Goal: Information Seeking & Learning: Learn about a topic

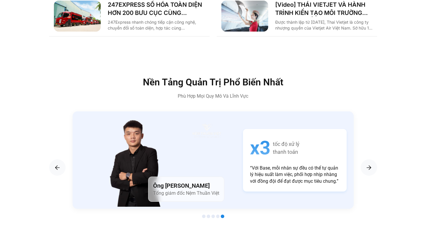
scroll to position [961, 0]
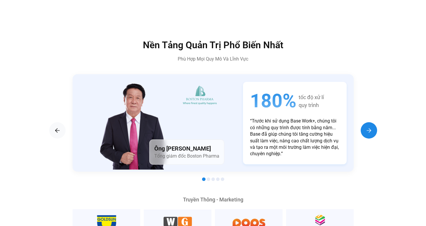
click at [363, 125] on div "Next slide" at bounding box center [369, 130] width 16 height 16
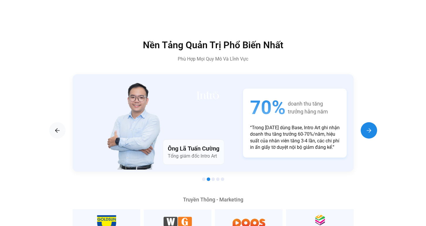
click at [363, 125] on div "Next slide" at bounding box center [369, 130] width 16 height 16
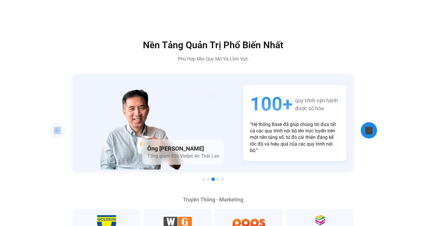
click at [363, 125] on div "Next slide" at bounding box center [369, 130] width 16 height 16
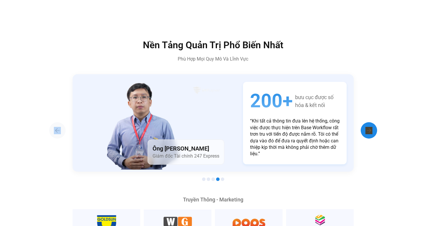
click at [363, 125] on div "Next slide" at bounding box center [369, 130] width 16 height 16
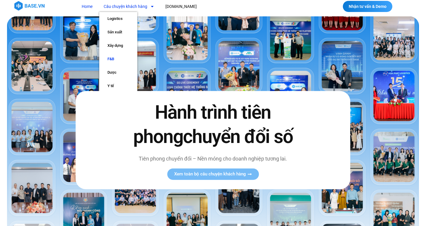
scroll to position [0, 0]
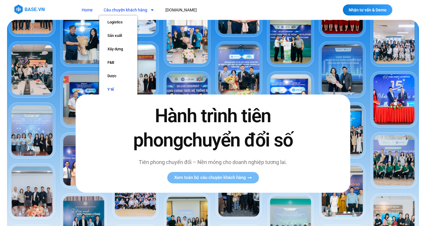
click at [113, 91] on link "Y tế" at bounding box center [118, 89] width 38 height 13
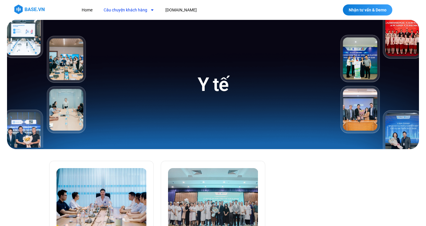
click at [131, 11] on link "Câu chuyện khách hàng" at bounding box center [128, 10] width 59 height 11
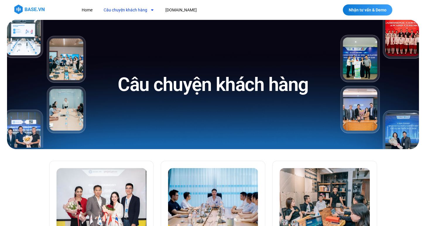
click at [146, 13] on link "Câu chuyện khách hàng" at bounding box center [128, 10] width 59 height 11
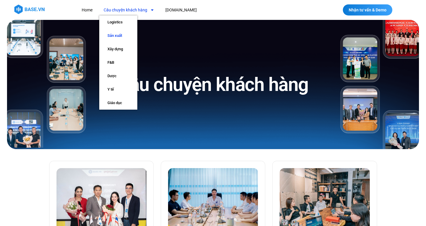
click at [113, 37] on link "Sản xuất" at bounding box center [118, 35] width 38 height 13
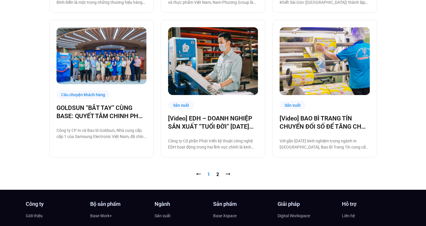
scroll to position [571, 0]
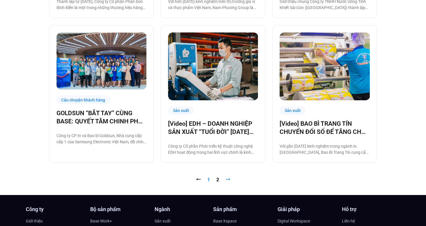
click at [227, 182] on link "⭢" at bounding box center [227, 180] width 5 height 6
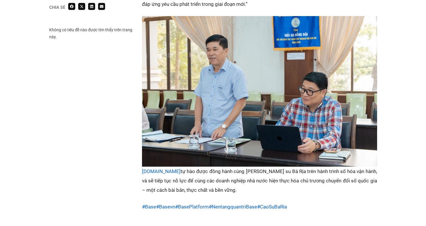
scroll to position [1023, 0]
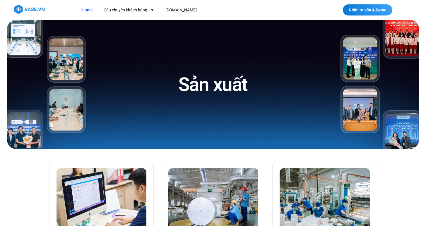
click at [86, 9] on link "Home" at bounding box center [87, 10] width 20 height 11
